Goal: Information Seeking & Learning: Learn about a topic

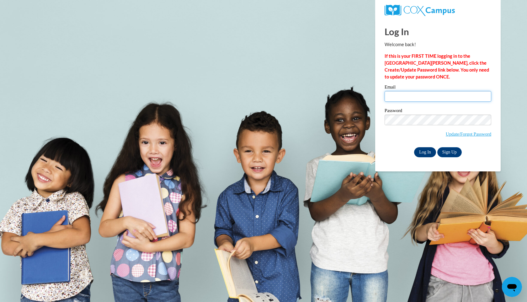
type input "[EMAIL_ADDRESS][DOMAIN_NAME]"
click at [423, 149] on input "Log In" at bounding box center [425, 152] width 22 height 10
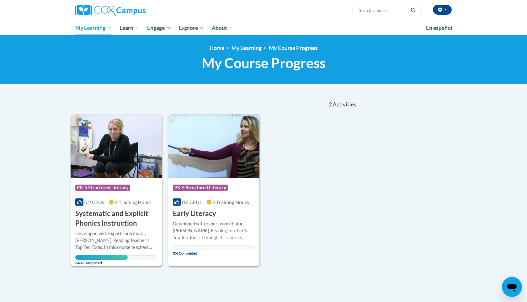
click at [125, 162] on img at bounding box center [116, 146] width 91 height 64
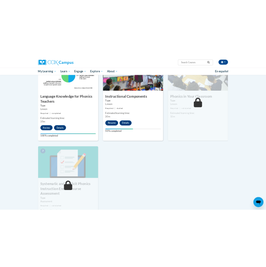
scroll to position [343, 0]
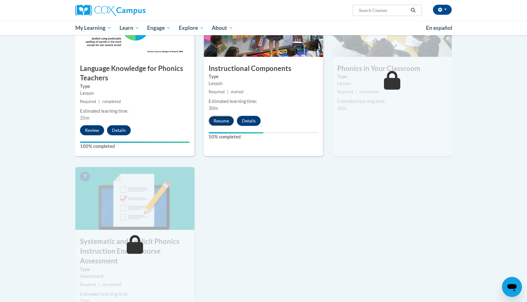
click at [222, 124] on button "Resume" at bounding box center [220, 121] width 25 height 10
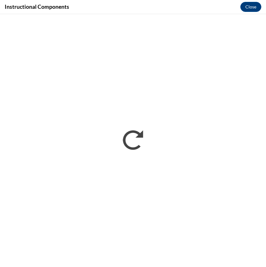
scroll to position [0, 0]
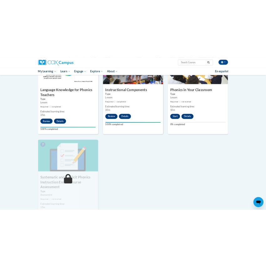
scroll to position [355, 0]
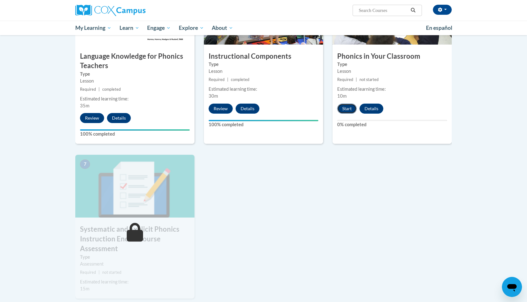
click at [266, 111] on button "Start" at bounding box center [346, 108] width 19 height 10
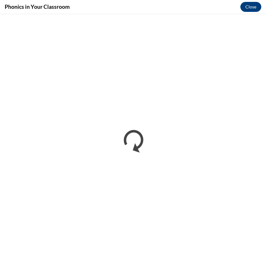
scroll to position [0, 0]
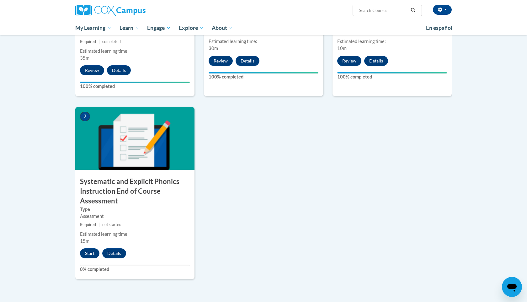
scroll to position [410, 0]
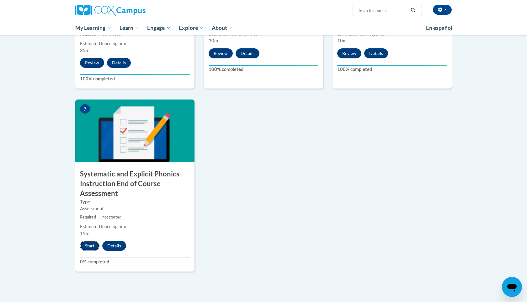
click at [89, 248] on button "Start" at bounding box center [89, 245] width 19 height 10
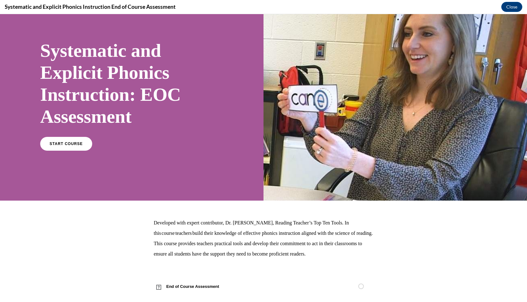
scroll to position [36, 0]
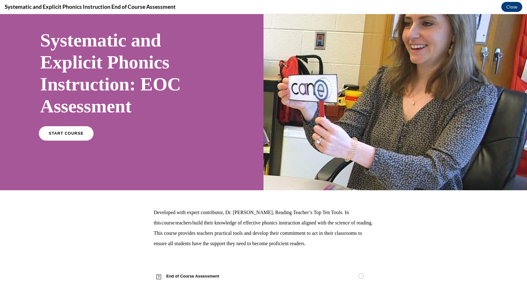
click at [76, 132] on span "START COURSE" at bounding box center [66, 133] width 35 height 5
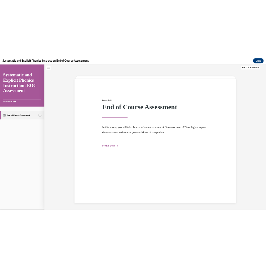
scroll to position [20, 0]
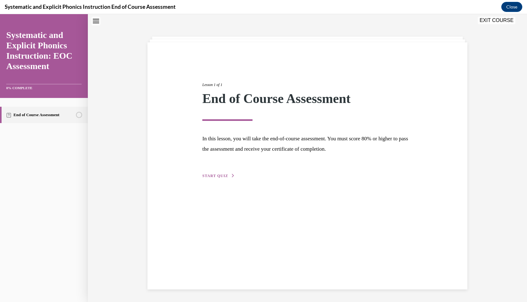
click at [214, 174] on span "START QUIZ" at bounding box center [215, 175] width 26 height 4
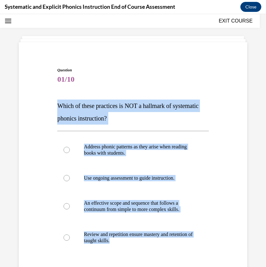
drag, startPoint x: 56, startPoint y: 106, endPoint x: 140, endPoint y: 259, distance: 174.7
click at [140, 259] on div "Question 01/10 Which of these practices is NOT a hallmark of systematic phonics…" at bounding box center [133, 194] width 155 height 273
copy div "Which of these practices is NOT a hallmark of systematic phonics instruction? A…"
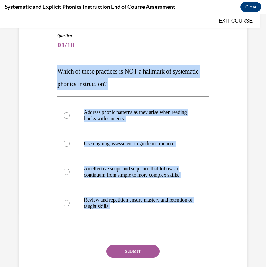
scroll to position [76, 0]
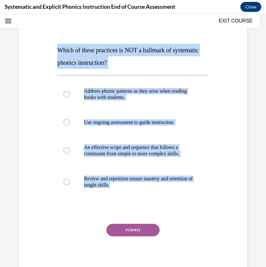
click at [257, 115] on div "Question 01/10 Which of these practices is NOT a hallmark of systematic phonics…" at bounding box center [133, 123] width 266 height 330
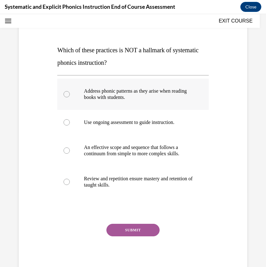
click at [165, 100] on p "Address phonic patterns as they arise when reading books with students." at bounding box center [138, 94] width 109 height 13
click at [136, 230] on button "SUBMIT" at bounding box center [133, 230] width 53 height 13
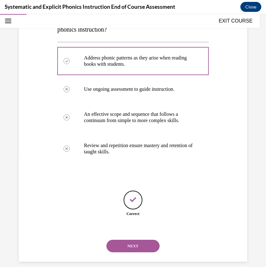
scroll to position [116, 0]
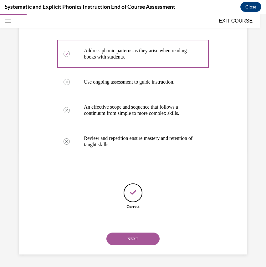
click at [150, 240] on button "NEXT" at bounding box center [133, 239] width 53 height 13
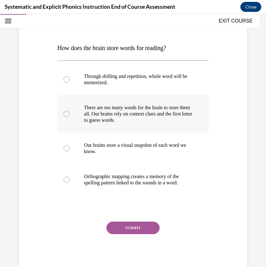
scroll to position [96, 0]
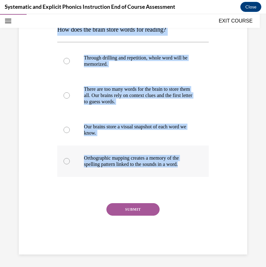
drag, startPoint x: 57, startPoint y: 33, endPoint x: 191, endPoint y: 168, distance: 189.8
click at [191, 168] on div "Question 02/10 How does the brain store words for reading? Through drilling and…" at bounding box center [132, 123] width 151 height 264
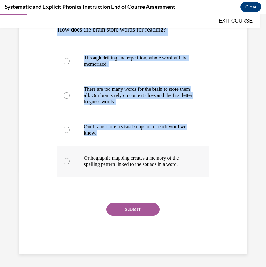
copy div "How does the brain store words for reading? Through drilling and repetition, wh…"
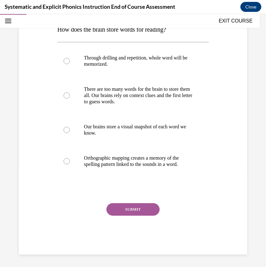
click at [213, 199] on div "Question 02/10 How does the brain store words for reading? Through drilling and…" at bounding box center [133, 113] width 232 height 283
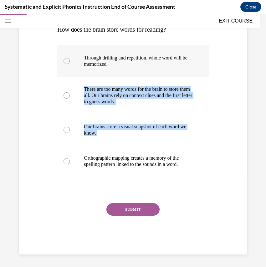
drag, startPoint x: 209, startPoint y: 175, endPoint x: 78, endPoint y: 75, distance: 164.5
click at [78, 75] on div "Question 02/10 How does the brain store words for reading? Through drilling and…" at bounding box center [133, 118] width 155 height 273
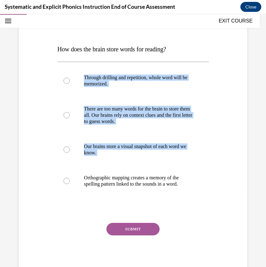
scroll to position [75, 0]
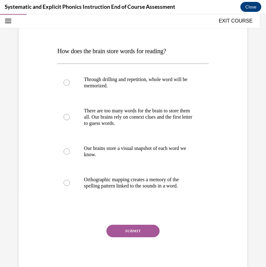
click at [51, 52] on div "Question 02/10 How does the brain store words for reading? Through drilling and…" at bounding box center [133, 135] width 232 height 283
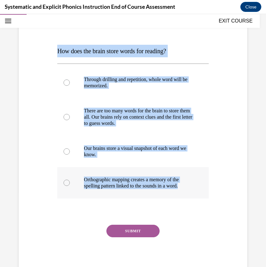
drag, startPoint x: 51, startPoint y: 52, endPoint x: 183, endPoint y: 185, distance: 186.9
click at [183, 185] on div "Question 02/10 How does the brain store words for reading? Through drilling and…" at bounding box center [133, 135] width 232 height 283
copy div "How does the brain store words for reading? Through drilling and repetition, wh…"
click at [242, 192] on div "Question 02/10 How does the brain store words for reading? Through drilling and…" at bounding box center [133, 135] width 232 height 283
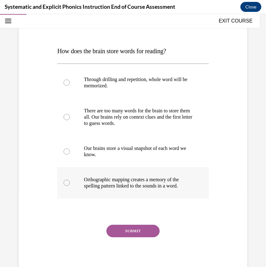
click at [147, 183] on p "Orthographic mapping creates a memory of the spelling pattern linked to the sou…" at bounding box center [138, 183] width 109 height 13
click at [140, 231] on button "SUBMIT" at bounding box center [133, 231] width 53 height 13
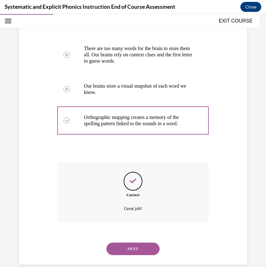
scroll to position [147, 0]
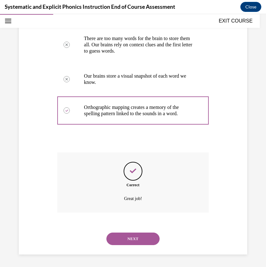
click at [144, 237] on button "NEXT" at bounding box center [133, 239] width 53 height 13
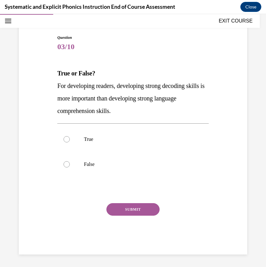
scroll to position [52, 0]
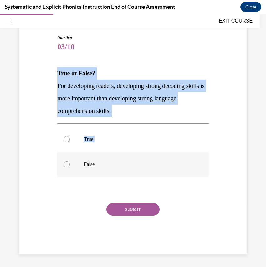
drag, startPoint x: 57, startPoint y: 69, endPoint x: 120, endPoint y: 168, distance: 117.0
click at [120, 168] on div "Question 03/10 True or False? For developing readers, developing strong decodin…" at bounding box center [132, 145] width 151 height 220
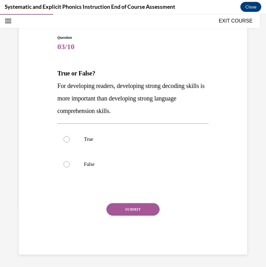
click at [55, 71] on div "Question 03/10 True or False? For developing readers, developing strong decodin…" at bounding box center [133, 135] width 232 height 239
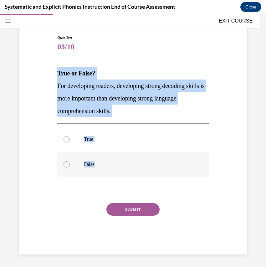
drag, startPoint x: 55, startPoint y: 70, endPoint x: 99, endPoint y: 162, distance: 102.5
click at [99, 163] on div "Question 03/10 True or False? For developing readers, developing strong decodin…" at bounding box center [133, 135] width 232 height 239
copy div "True or False? For developing readers, developing strong decoding skills is mor…"
click at [239, 176] on div "Question 03/10 True or False? For developing readers, developing strong decodin…" at bounding box center [133, 135] width 232 height 239
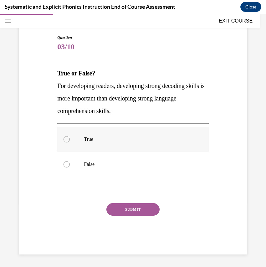
click at [108, 146] on div at bounding box center [132, 139] width 151 height 25
click at [131, 203] on div "Question 03/10 True or False? For developing readers, developing strong decodin…" at bounding box center [132, 145] width 151 height 220
click at [133, 207] on button "SUBMIT" at bounding box center [133, 209] width 53 height 13
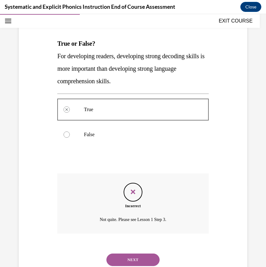
scroll to position [103, 0]
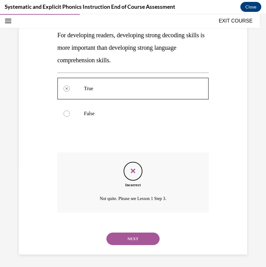
click at [137, 243] on button "NEXT" at bounding box center [133, 239] width 53 height 13
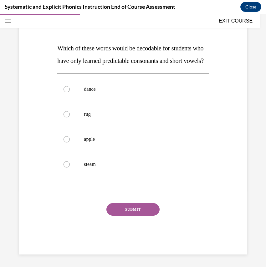
scroll to position [90, 0]
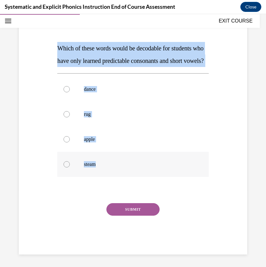
drag, startPoint x: 56, startPoint y: 35, endPoint x: 103, endPoint y: 167, distance: 139.9
click at [103, 167] on div "Question 04/10 Which of these words would be decodable for students who have on…" at bounding box center [133, 127] width 155 height 255
copy div "Which of these words would be decodable for students who have only learned pred…"
click at [250, 199] on div "Question 04/10 Which of these words would be decodable for students who have on…" at bounding box center [133, 111] width 266 height 311
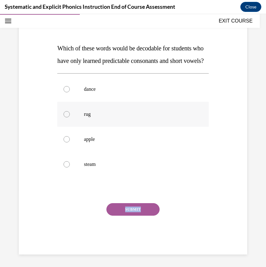
click at [97, 113] on p "rug" at bounding box center [138, 114] width 109 height 6
click at [126, 214] on button "SUBMIT" at bounding box center [133, 209] width 53 height 13
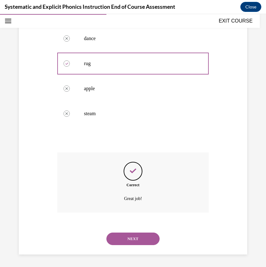
click at [138, 235] on button "NEXT" at bounding box center [133, 239] width 53 height 13
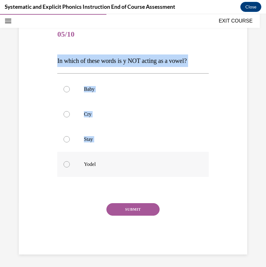
drag, startPoint x: 55, startPoint y: 59, endPoint x: 104, endPoint y: 169, distance: 120.6
click at [104, 169] on div "Question 05/10 In which of these words is y NOT acting as a vowel? Baby Cry Sta…" at bounding box center [133, 128] width 232 height 251
click at [104, 169] on div at bounding box center [132, 164] width 151 height 25
copy div "In which of these words is y NOT acting as a vowel? Baby Cry Stay Yodel"
drag, startPoint x: 56, startPoint y: 60, endPoint x: 102, endPoint y: 162, distance: 112.0
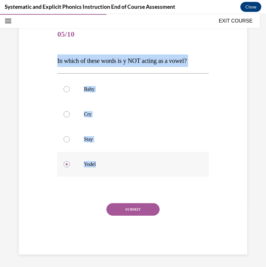
click at [102, 162] on div "Question 05/10 In which of these words is y NOT acting as a vowel? Baby Cry Sta…" at bounding box center [133, 134] width 155 height 242
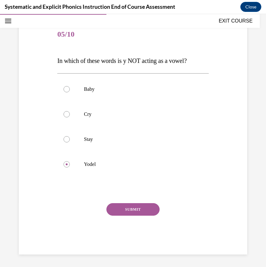
click at [103, 194] on div "Question 05/10 In which of these words is y NOT acting as a vowel? Baby Cry Sta…" at bounding box center [132, 138] width 151 height 233
click at [117, 204] on button "SUBMIT" at bounding box center [133, 209] width 53 height 13
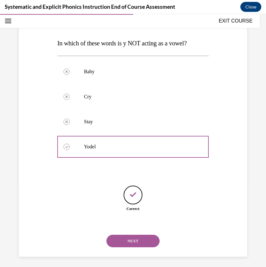
scroll to position [85, 0]
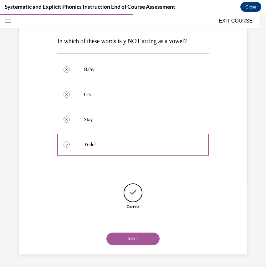
click at [139, 247] on div "NEXT" at bounding box center [132, 239] width 151 height 25
click at [139, 240] on button "NEXT" at bounding box center [133, 239] width 53 height 13
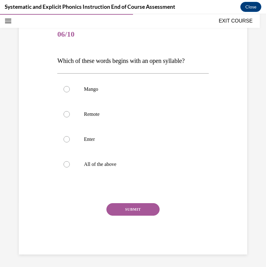
scroll to position [65, 0]
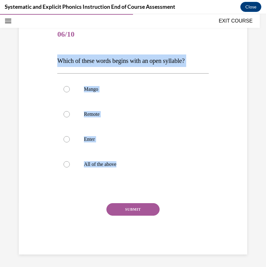
drag, startPoint x: 55, startPoint y: 57, endPoint x: 157, endPoint y: 180, distance: 159.6
click at [157, 180] on div "Question 06/10 Which of these words begins with an open syllable? Mango Remote …" at bounding box center [133, 128] width 232 height 251
copy div "Which of these words begins with an open syllable? Mango Remote Enter All of th…"
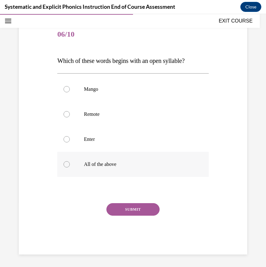
click at [142, 173] on div at bounding box center [132, 164] width 151 height 25
click at [142, 208] on button "SUBMIT" at bounding box center [133, 209] width 53 height 13
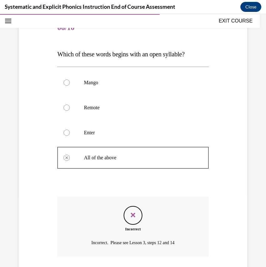
scroll to position [71, 0]
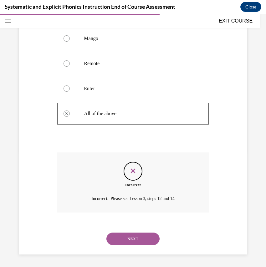
click at [135, 234] on button "NEXT" at bounding box center [133, 239] width 53 height 13
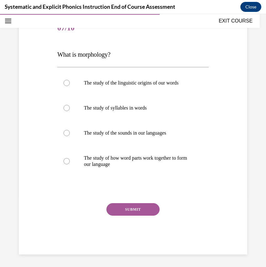
scroll to position [70, 0]
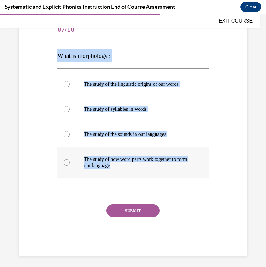
drag, startPoint x: 54, startPoint y: 53, endPoint x: 126, endPoint y: 165, distance: 132.6
click at [126, 165] on div "Question 07/10 What is morphology? The study of the linguistic origins of our w…" at bounding box center [133, 127] width 232 height 258
copy div "What is morphology? The study of the linguistic origins of our words The study …"
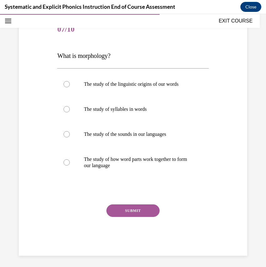
click at [191, 200] on div "Question 07/10 What is morphology? The study of the linguistic origins of our w…" at bounding box center [132, 136] width 151 height 239
click at [131, 166] on p "The study of how word parts work together to form our language" at bounding box center [138, 162] width 109 height 13
click at [124, 201] on div "Question 07/10 What is morphology? The study of the linguistic origins of our w…" at bounding box center [132, 136] width 151 height 239
click at [129, 218] on div "SUBMIT" at bounding box center [132, 220] width 151 height 31
click at [132, 209] on button "SUBMIT" at bounding box center [133, 211] width 53 height 13
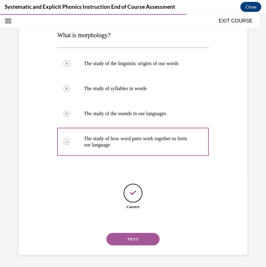
scroll to position [91, 0]
click at [120, 237] on button "NEXT" at bounding box center [133, 239] width 53 height 13
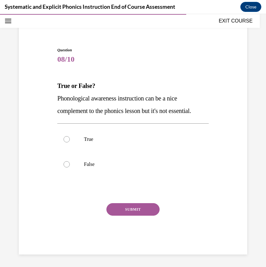
scroll to position [40, 0]
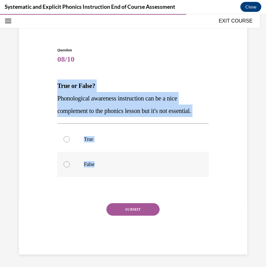
drag, startPoint x: 55, startPoint y: 82, endPoint x: 99, endPoint y: 164, distance: 93.2
click at [99, 164] on div "Question 08/10 True or False? Phonological awareness instruction can be a nice …" at bounding box center [133, 142] width 232 height 226
copy div "True or False? Phonological awareness instruction can be a nice complement to t…"
click at [237, 81] on div "Question 08/10 True or False? Phonological awareness instruction can be a nice …" at bounding box center [133, 142] width 232 height 226
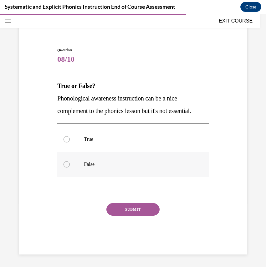
click at [76, 172] on div at bounding box center [132, 164] width 151 height 25
click at [133, 209] on button "SUBMIT" at bounding box center [133, 209] width 53 height 13
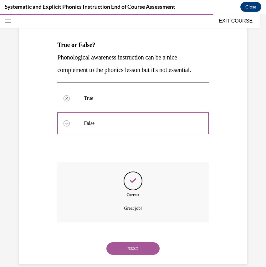
scroll to position [91, 0]
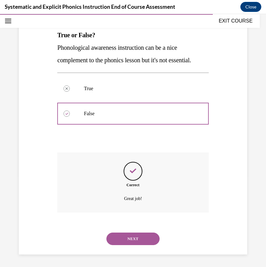
click at [132, 233] on button "NEXT" at bounding box center [133, 239] width 53 height 13
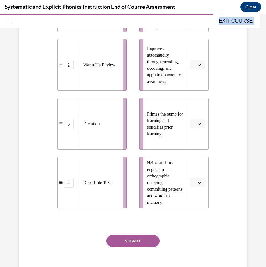
scroll to position [218, 0]
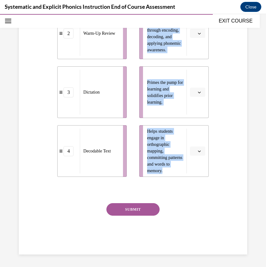
drag, startPoint x: 56, startPoint y: 39, endPoint x: 184, endPoint y: 174, distance: 185.8
click at [184, 174] on div "Question 09/10 Match these instructional components from an effective phonics l…" at bounding box center [133, 57] width 155 height 395
copy div "Match these instructional components from an effective phonics lesson with thei…"
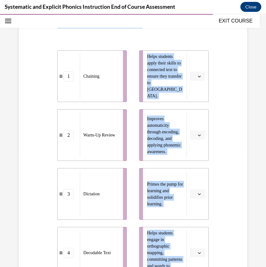
scroll to position [110, 0]
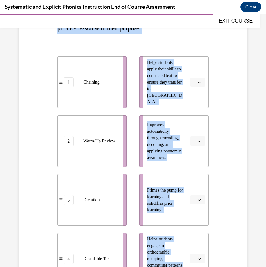
click at [76, 80] on div "1" at bounding box center [69, 82] width 22 height 10
drag, startPoint x: 82, startPoint y: 80, endPoint x: 87, endPoint y: 87, distance: 8.8
click at [87, 87] on div "Chaining" at bounding box center [105, 89] width 39 height 45
click at [239, 123] on div "Question 09/10 Match these instructional components from an effective phonics l…" at bounding box center [133, 160] width 232 height 404
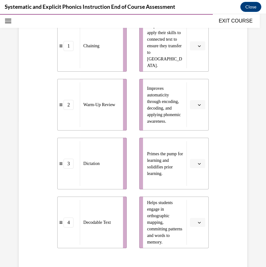
scroll to position [137, 0]
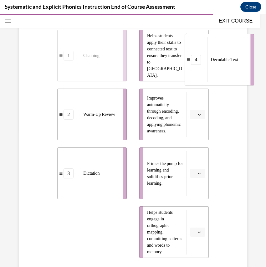
drag, startPoint x: 71, startPoint y: 233, endPoint x: 199, endPoint y: 61, distance: 214.9
click at [199, 61] on div "4" at bounding box center [196, 60] width 10 height 10
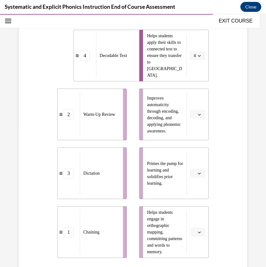
scroll to position [145, 0]
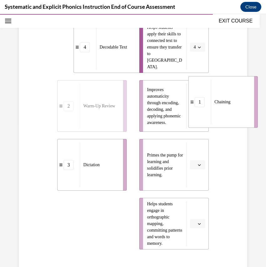
drag, startPoint x: 71, startPoint y: 232, endPoint x: 202, endPoint y: 110, distance: 179.0
click at [202, 110] on li "1 Chaining" at bounding box center [224, 102] width 70 height 52
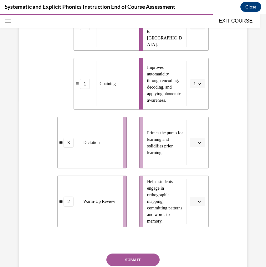
scroll to position [171, 0]
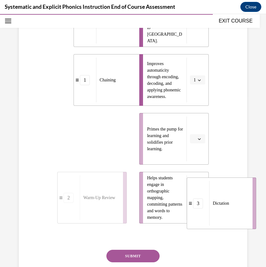
drag, startPoint x: 64, startPoint y: 153, endPoint x: 191, endPoint y: 219, distance: 142.9
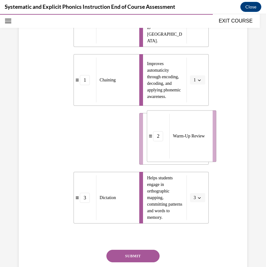
drag, startPoint x: 81, startPoint y: 157, endPoint x: 171, endPoint y: 154, distance: 90.4
click at [171, 154] on div "Warm-Up Review" at bounding box center [189, 136] width 39 height 45
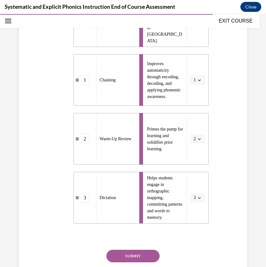
click at [139, 256] on button "SUBMIT" at bounding box center [133, 256] width 53 height 13
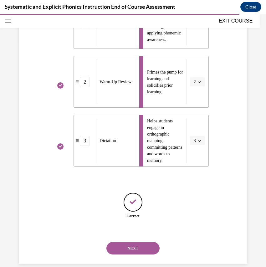
scroll to position [238, 0]
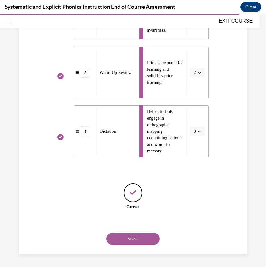
click at [132, 243] on button "NEXT" at bounding box center [133, 239] width 53 height 13
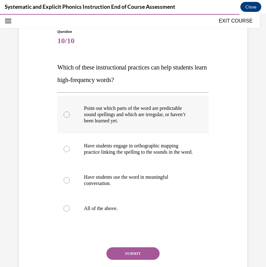
scroll to position [52, 0]
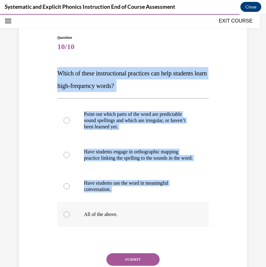
drag, startPoint x: 57, startPoint y: 72, endPoint x: 137, endPoint y: 230, distance: 177.4
click at [137, 230] on div "Question 10/10 Which of these instructional practices can help students learn h…" at bounding box center [132, 170] width 151 height 270
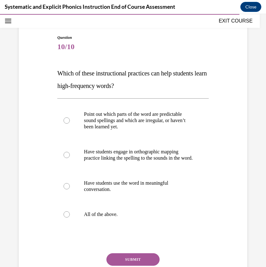
click at [60, 74] on span "Which of these instructional practices can help students learn high-frequency w…" at bounding box center [132, 79] width 150 height 19
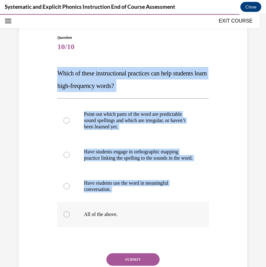
drag, startPoint x: 56, startPoint y: 70, endPoint x: 127, endPoint y: 224, distance: 169.7
click at [127, 224] on div "Question 10/10 Which of these instructional practices can help students learn h…" at bounding box center [133, 165] width 155 height 280
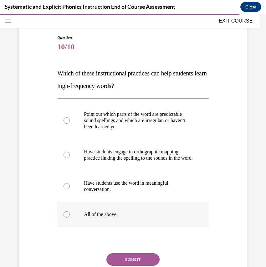
click at [127, 218] on p "All of the above." at bounding box center [138, 215] width 109 height 6
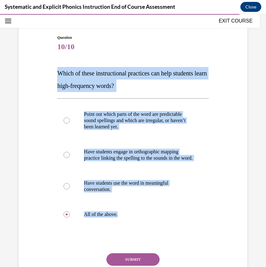
drag, startPoint x: 127, startPoint y: 235, endPoint x: 52, endPoint y: 71, distance: 180.7
click at [52, 71] on div "Question 10/10 Which of these instructional practices can help students learn h…" at bounding box center [133, 160] width 232 height 289
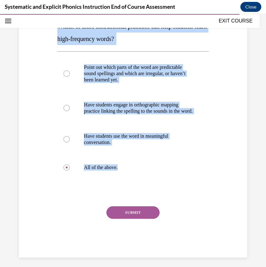
scroll to position [109, 0]
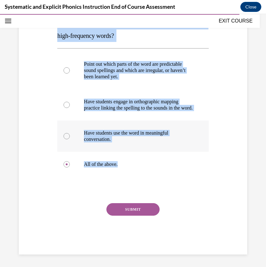
click at [133, 151] on div at bounding box center [132, 136] width 151 height 31
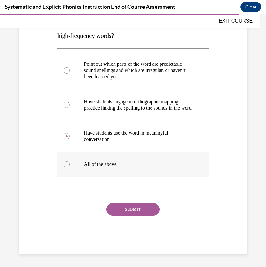
click at [135, 161] on p "All of the above." at bounding box center [138, 164] width 109 height 6
click at [138, 205] on button "SUBMIT" at bounding box center [133, 209] width 53 height 13
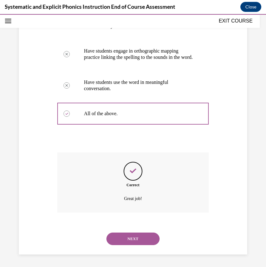
click at [136, 238] on button "NEXT" at bounding box center [133, 239] width 53 height 13
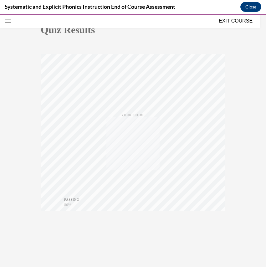
scroll to position [68, 0]
click at [131, 227] on icon "button" at bounding box center [133, 229] width 22 height 7
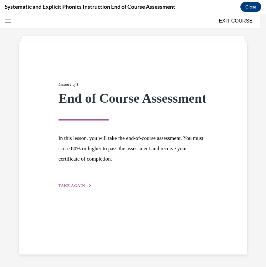
scroll to position [20, 0]
click at [77, 189] on div "Lesson 1 of 1 End of Course Assessment In this lesson, you will take the end-of…" at bounding box center [133, 128] width 159 height 122
click at [78, 188] on span "TAKE AGAIN" at bounding box center [72, 186] width 27 height 4
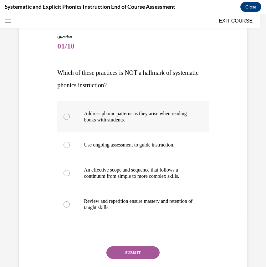
scroll to position [56, 0]
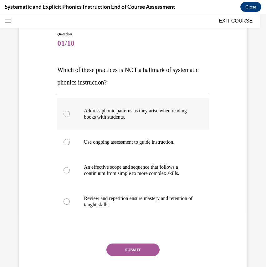
click at [140, 119] on p "Address phonic patterns as they arise when reading books with students." at bounding box center [138, 114] width 109 height 13
click at [131, 253] on button "SUBMIT" at bounding box center [133, 250] width 53 height 13
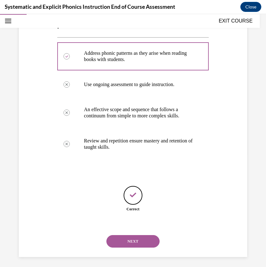
scroll to position [116, 0]
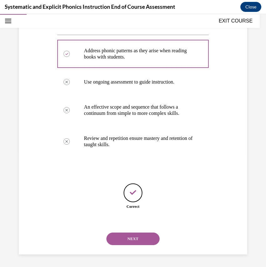
click at [137, 241] on button "NEXT" at bounding box center [133, 239] width 53 height 13
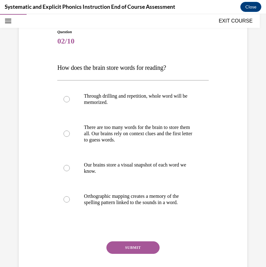
scroll to position [60, 0]
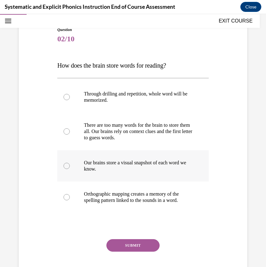
click at [163, 168] on p "Our brains store a visual snapshot of each word we know." at bounding box center [138, 166] width 109 height 13
click at [142, 247] on button "SUBMIT" at bounding box center [133, 246] width 53 height 13
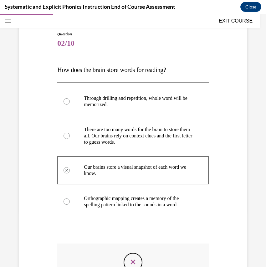
scroll to position [0, 0]
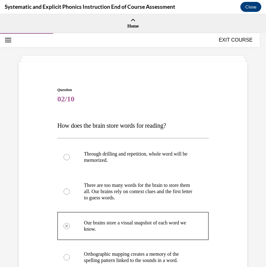
click at [235, 41] on button "EXIT COURSE" at bounding box center [236, 40] width 38 height 8
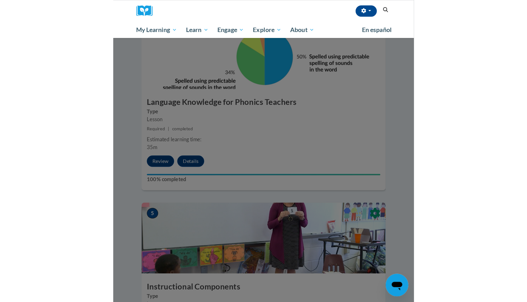
scroll to position [512, 0]
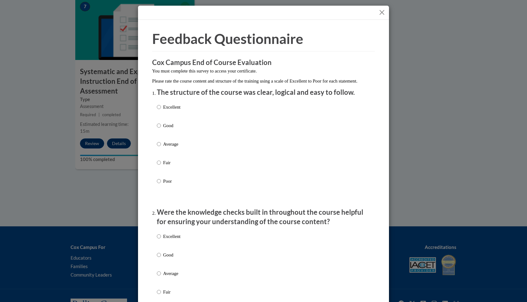
click at [172, 129] on p "Good" at bounding box center [171, 125] width 17 height 7
click at [161, 129] on input "Good" at bounding box center [159, 125] width 4 height 7
radio input "true"
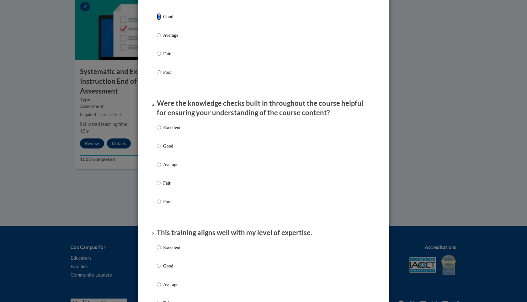
scroll to position [111, 0]
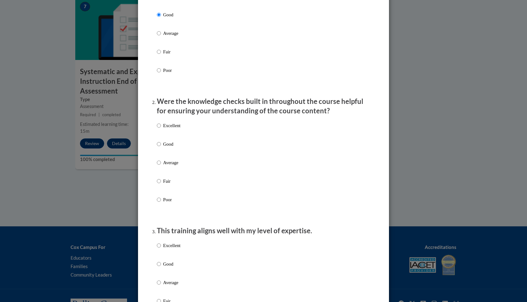
click at [171, 129] on p "Excellent" at bounding box center [171, 125] width 17 height 7
click at [161, 129] on input "Excellent" at bounding box center [159, 125] width 4 height 7
radio input "true"
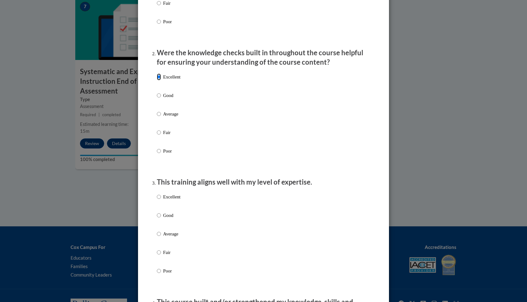
scroll to position [161, 0]
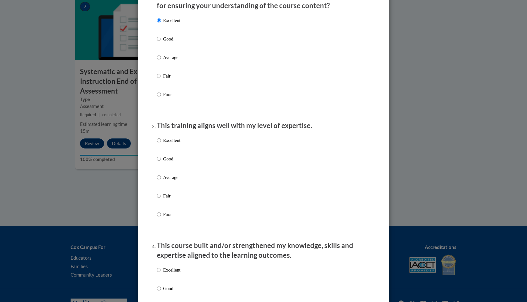
click at [166, 171] on label "Good" at bounding box center [169, 163] width 24 height 17
click at [161, 162] on input "Good" at bounding box center [159, 158] width 4 height 7
radio input "true"
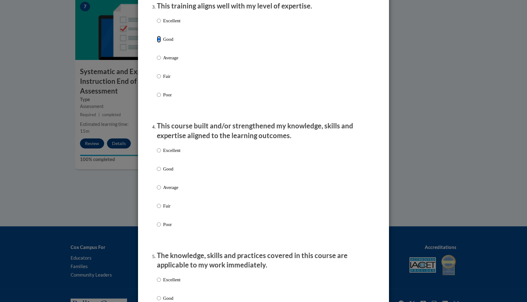
scroll to position [335, 0]
click at [173, 180] on label "Good" at bounding box center [169, 173] width 24 height 17
click at [161, 172] on input "Good" at bounding box center [159, 168] width 4 height 7
radio input "true"
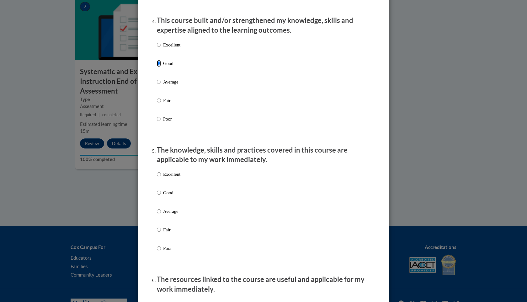
scroll to position [465, 0]
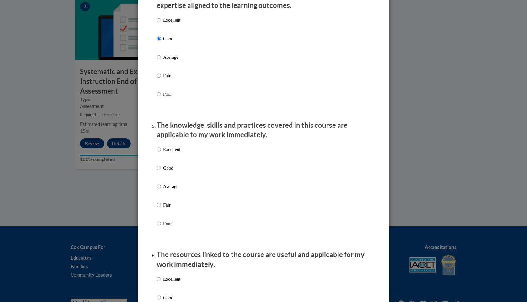
click at [174, 171] on p "Good" at bounding box center [171, 167] width 17 height 7
click at [161, 171] on input "Good" at bounding box center [159, 167] width 4 height 7
radio input "true"
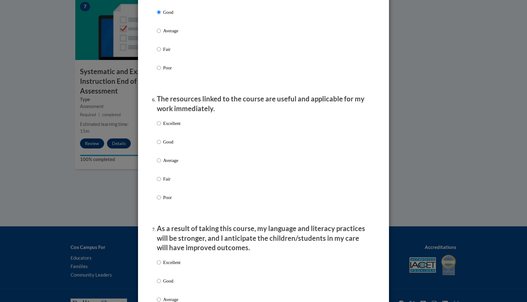
click at [171, 145] on p "Good" at bounding box center [171, 141] width 17 height 7
click at [161, 145] on input "Good" at bounding box center [159, 141] width 4 height 7
radio input "true"
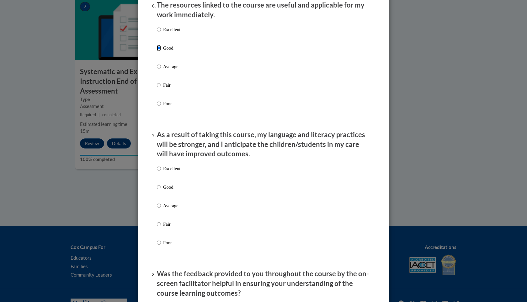
scroll to position [736, 0]
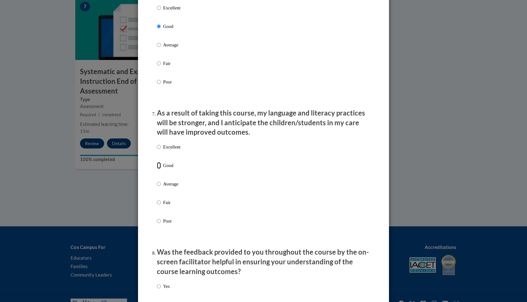
click at [157, 169] on input "Good" at bounding box center [159, 165] width 4 height 7
radio input "true"
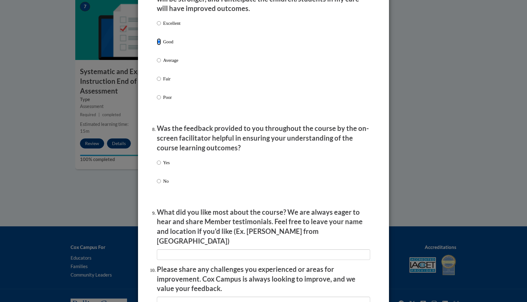
scroll to position [870, 0]
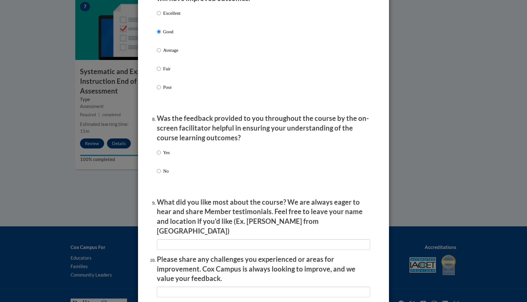
click at [165, 156] on p "Yes" at bounding box center [166, 152] width 7 height 7
click at [161, 156] on input "Yes" at bounding box center [159, 152] width 4 height 7
radio input "true"
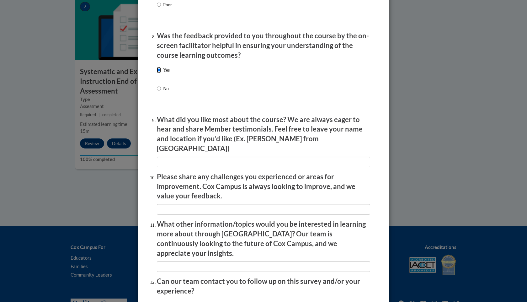
scroll to position [1003, 0]
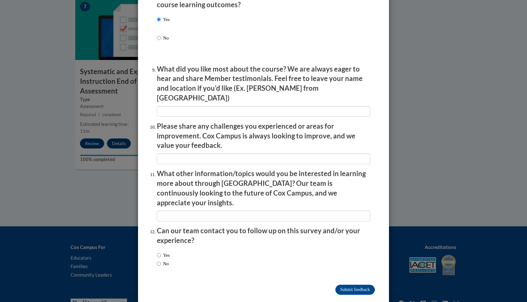
click at [165, 260] on label "No" at bounding box center [163, 263] width 12 height 7
click at [161, 260] on input "No" at bounding box center [159, 263] width 4 height 7
radio input "true"
click at [355, 284] on input "Submit feedback" at bounding box center [355, 289] width 40 height 10
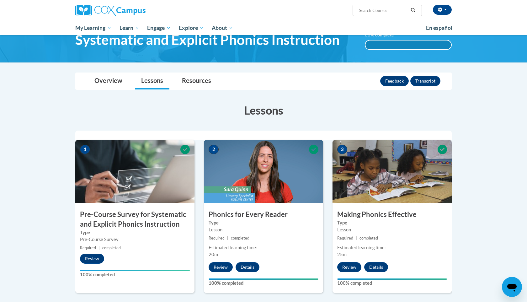
scroll to position [0, 0]
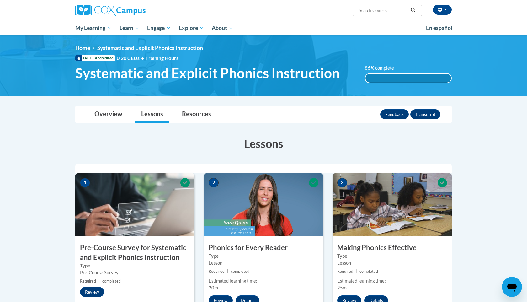
click at [396, 76] on div "86% complete" at bounding box center [408, 78] width 86 height 9
click at [118, 111] on link "Overview" at bounding box center [108, 114] width 40 height 17
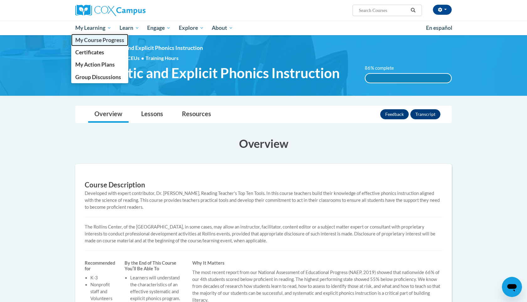
click at [95, 38] on span "My Course Progress" at bounding box center [99, 40] width 49 height 7
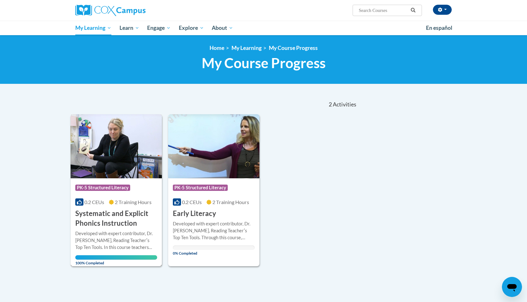
click at [129, 142] on img at bounding box center [116, 146] width 91 height 64
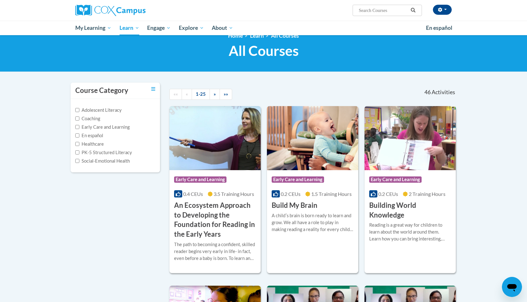
scroll to position [23, 0]
